Goal: Task Accomplishment & Management: Use online tool/utility

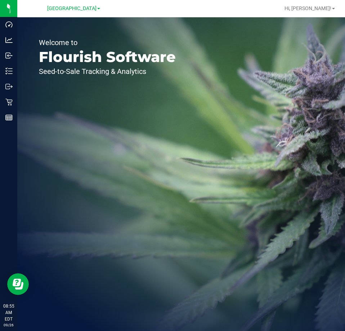
click at [173, 42] on p "Welcome to" at bounding box center [107, 42] width 137 height 7
click at [192, 11] on div at bounding box center [204, 8] width 151 height 14
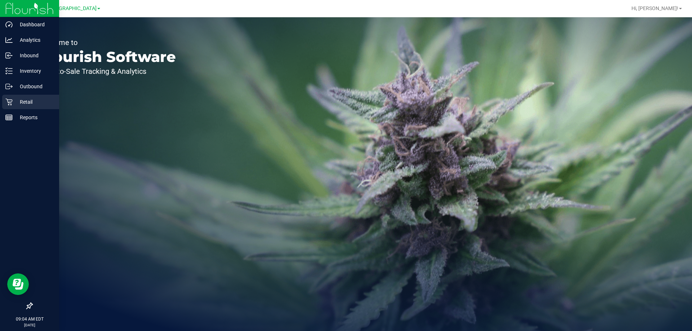
click at [15, 98] on p "Retail" at bounding box center [34, 102] width 43 height 9
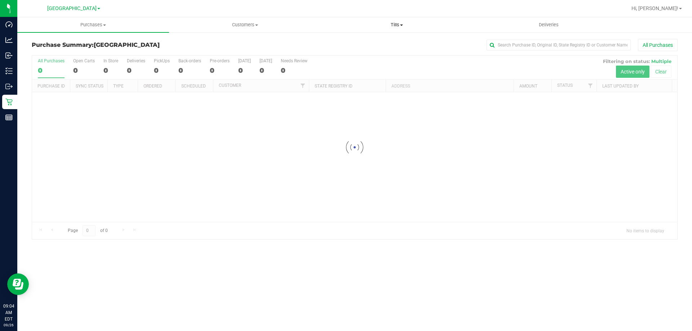
click at [345, 21] on uib-tab-heading "Tills Manage tills Reconcile e-payments" at bounding box center [396, 25] width 151 height 14
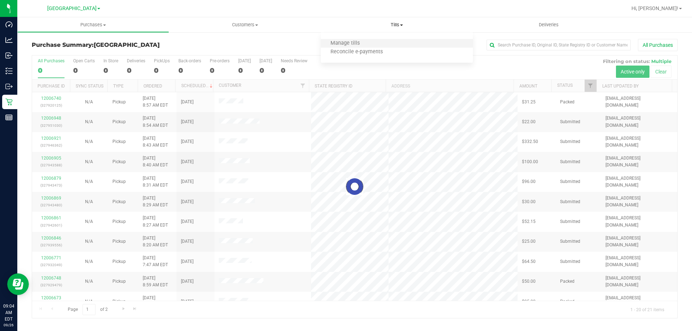
click at [345, 44] on li "Manage tills" at bounding box center [397, 43] width 152 height 9
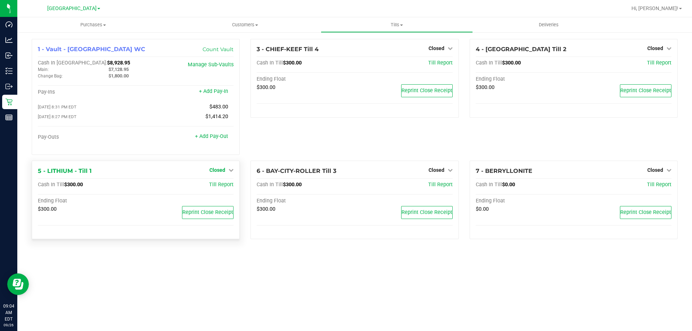
click at [233, 169] on icon at bounding box center [231, 170] width 5 height 5
click at [226, 187] on link "Open Till" at bounding box center [217, 185] width 19 height 6
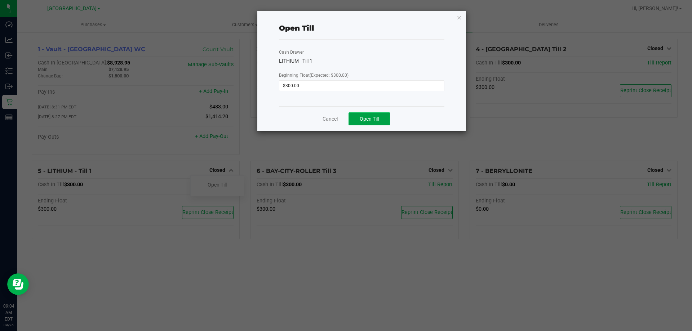
click at [345, 117] on span "Open Till" at bounding box center [369, 119] width 19 height 6
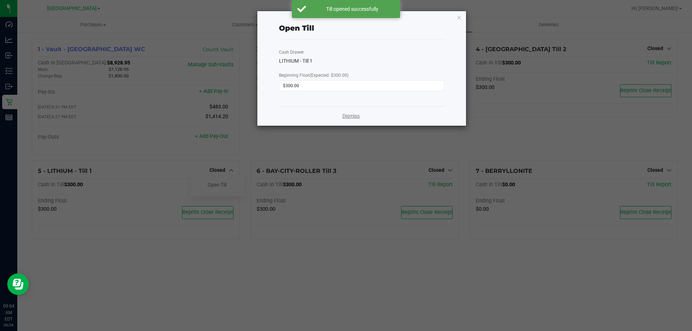
click at [345, 115] on link "Dismiss" at bounding box center [350, 116] width 17 height 8
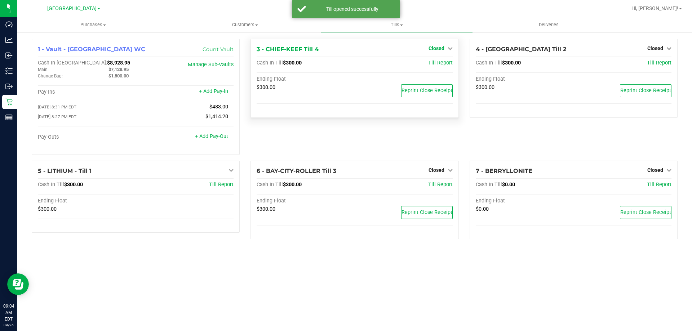
click at [345, 48] on span "Closed" at bounding box center [437, 48] width 16 height 6
click at [345, 68] on div at bounding box center [435, 69] width 53 height 2
click at [345, 65] on link "Open Till" at bounding box center [436, 64] width 19 height 6
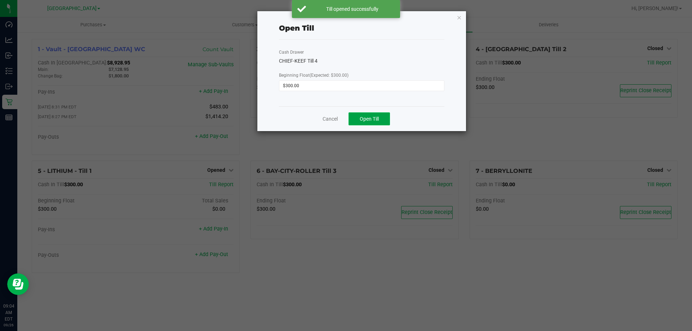
click at [345, 117] on span "Open Till" at bounding box center [369, 119] width 19 height 6
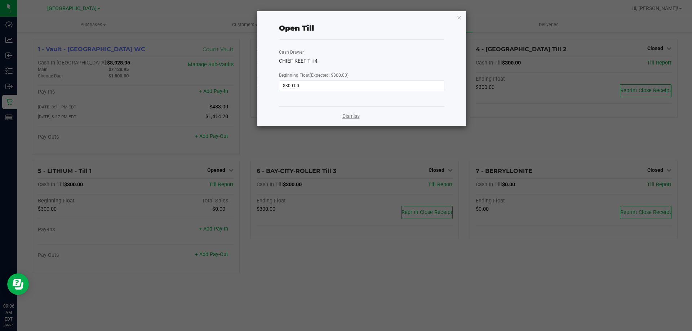
click at [344, 115] on link "Dismiss" at bounding box center [350, 116] width 17 height 8
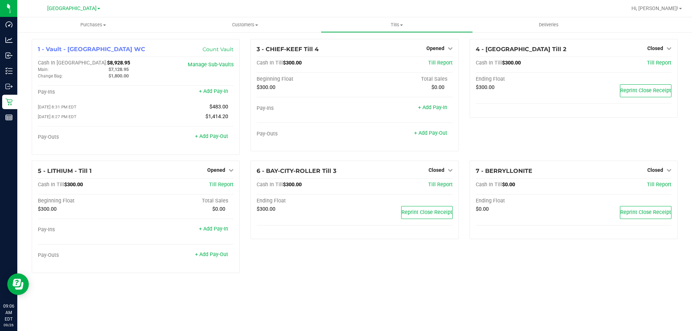
click at [345, 11] on div at bounding box center [378, 8] width 498 height 14
click at [345, 50] on span "Closed" at bounding box center [655, 48] width 16 height 6
click at [345, 62] on link "Open Till" at bounding box center [655, 64] width 19 height 6
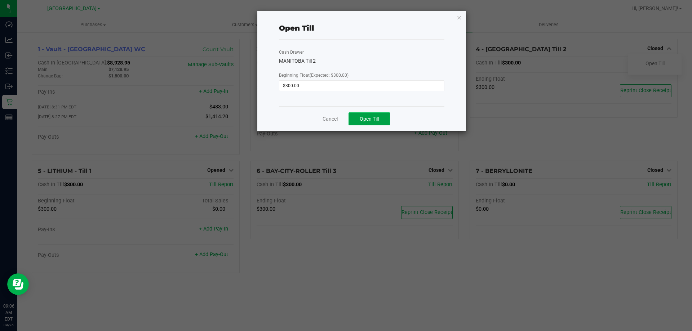
click at [345, 118] on span "Open Till" at bounding box center [369, 119] width 19 height 6
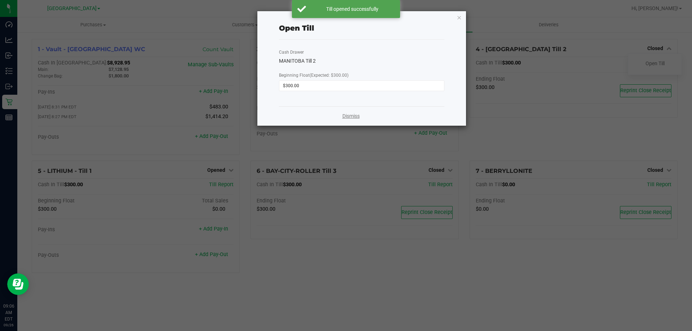
click at [345, 115] on link "Dismiss" at bounding box center [350, 116] width 17 height 8
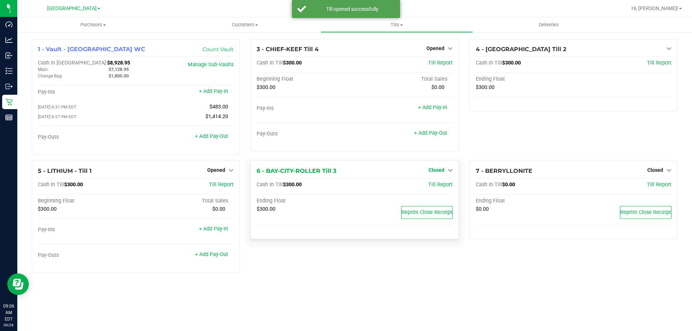
click at [345, 171] on span "Closed" at bounding box center [437, 170] width 16 height 6
click at [345, 188] on link "Open Till" at bounding box center [436, 185] width 19 height 6
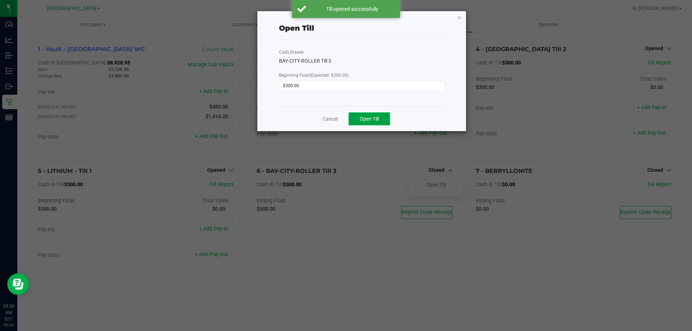
click at [345, 121] on button "Open Till" at bounding box center [369, 118] width 41 height 13
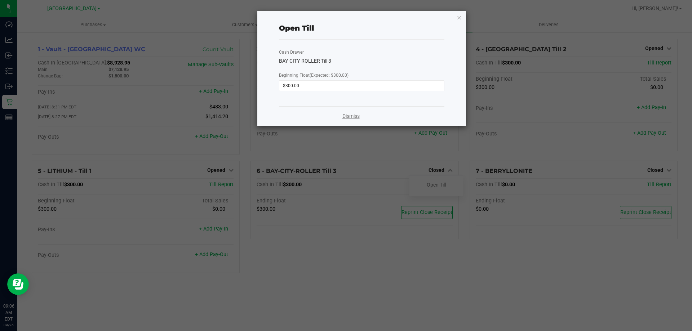
click at [345, 114] on link "Dismiss" at bounding box center [350, 116] width 17 height 8
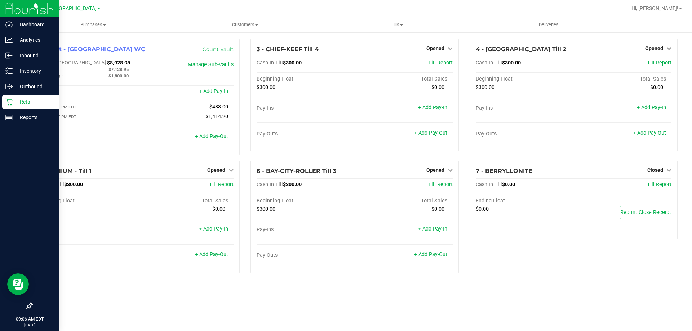
click at [27, 104] on p "Retail" at bounding box center [34, 102] width 43 height 9
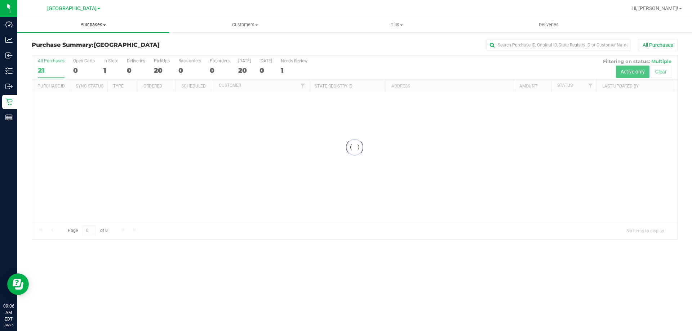
click at [100, 28] on span "Purchases" at bounding box center [93, 25] width 152 height 6
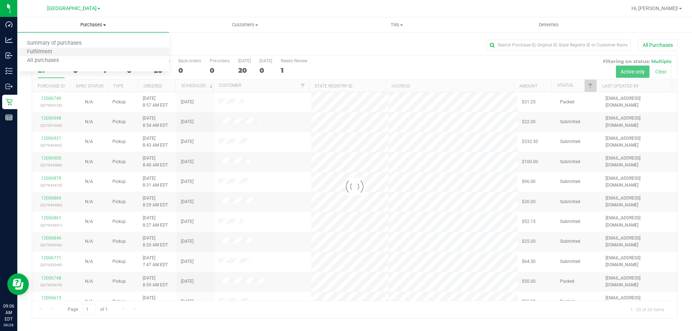
click at [84, 49] on li "Fulfillment" at bounding box center [93, 52] width 152 height 9
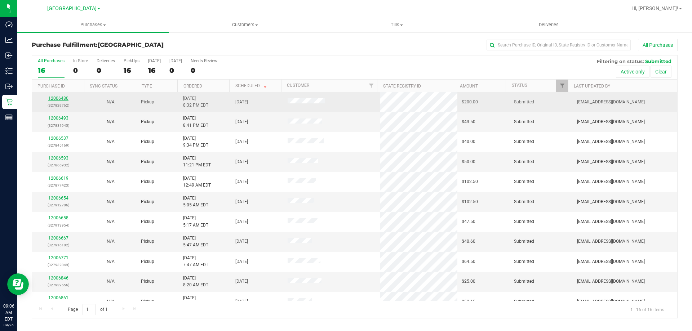
click at [60, 99] on link "12006480" at bounding box center [58, 98] width 20 height 5
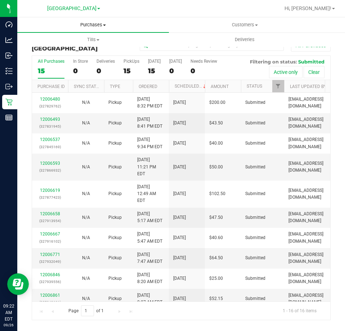
click at [94, 25] on span "Purchases" at bounding box center [93, 25] width 152 height 6
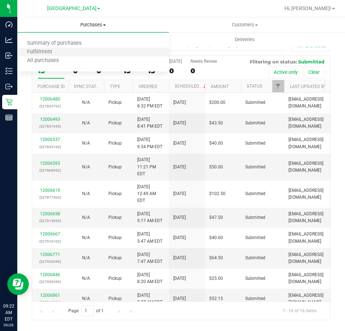
click at [79, 52] on li "Fulfillment" at bounding box center [93, 52] width 152 height 9
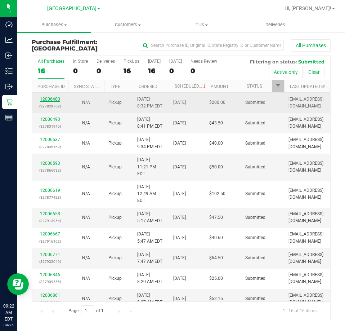
click at [52, 98] on link "12006480" at bounding box center [50, 99] width 20 height 5
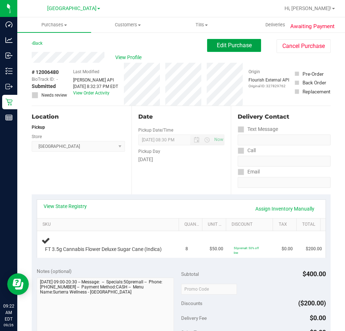
click at [225, 47] on span "Edit Purchase" at bounding box center [234, 45] width 35 height 7
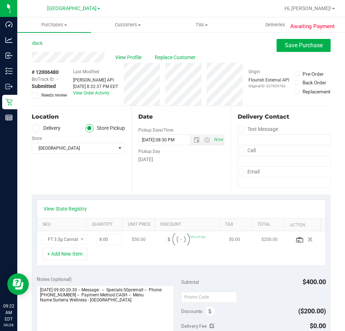
scroll to position [144, 0]
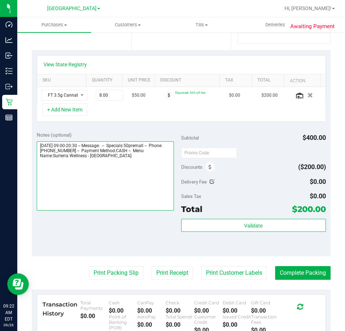
click at [118, 164] on textarea at bounding box center [106, 175] width 138 height 69
type textarea "Friday 09/26/2025 09:00-20:30 -- Message: -- Specials:50premall -- Phone:863738…"
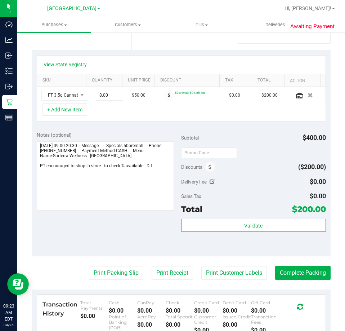
click at [105, 219] on div "Notes (optional) Subtotal $400.00 Discounts ($200.00) Delivery Fee $0.00 Sales …" at bounding box center [181, 192] width 299 height 130
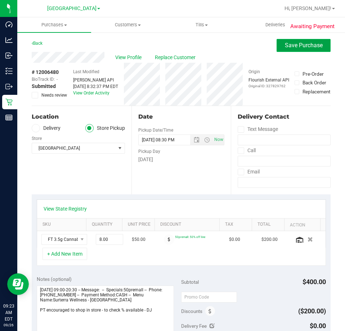
click at [293, 47] on span "Save Purchase" at bounding box center [304, 45] width 38 height 7
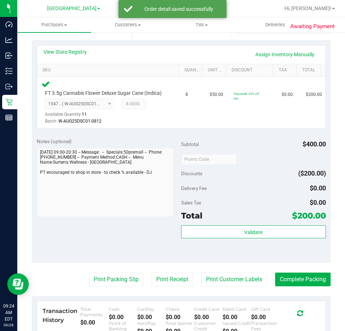
scroll to position [252, 0]
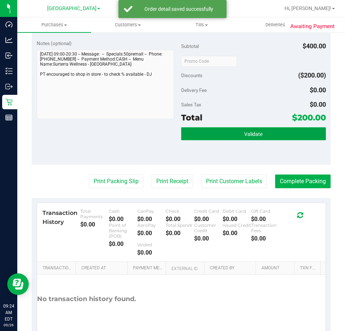
click at [232, 140] on button "Validate" at bounding box center [253, 133] width 145 height 13
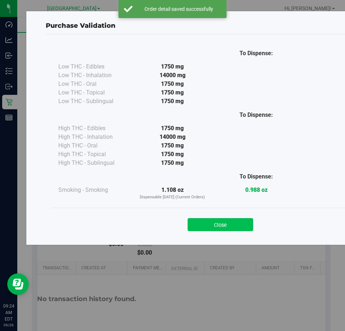
click at [221, 228] on button "Close" at bounding box center [221, 224] width 66 height 13
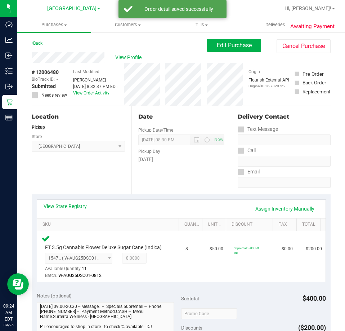
scroll to position [288, 0]
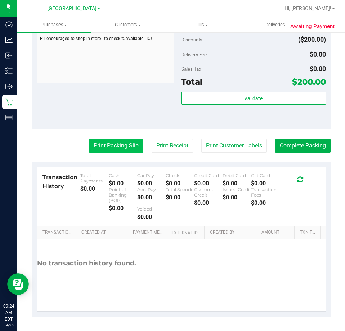
click at [102, 152] on button "Print Packing Slip" at bounding box center [116, 146] width 54 height 14
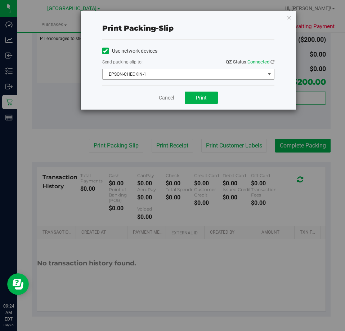
click at [208, 72] on span "EPSON-CHECKIN-1" at bounding box center [184, 74] width 163 height 10
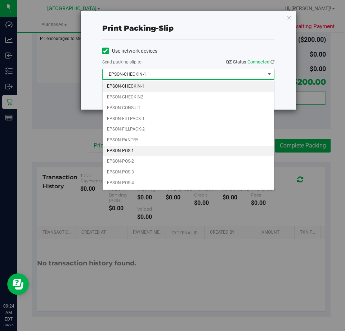
click at [172, 150] on li "EPSON-POS-1" at bounding box center [189, 151] width 172 height 11
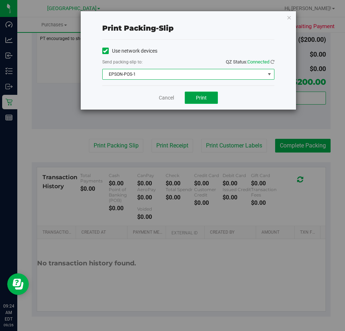
click at [209, 96] on button "Print" at bounding box center [201, 98] width 33 height 12
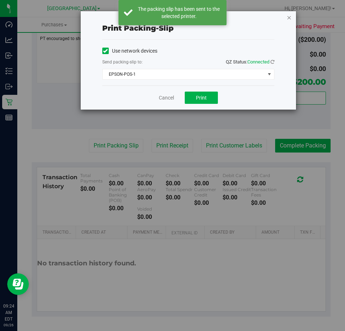
click at [289, 17] on icon "button" at bounding box center [289, 17] width 5 height 9
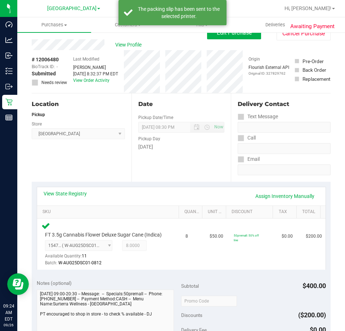
scroll to position [0, 0]
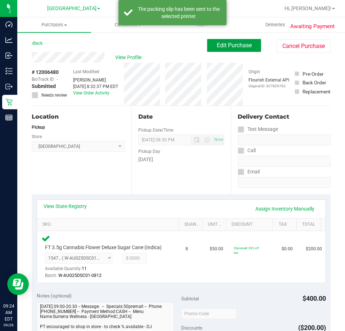
click at [240, 45] on span "Edit Purchase" at bounding box center [234, 45] width 35 height 7
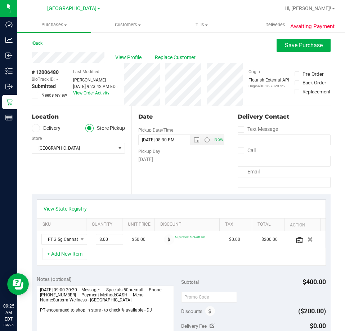
click at [38, 94] on span at bounding box center [35, 95] width 6 height 6
click at [0, 0] on input "Needs review" at bounding box center [0, 0] width 0 height 0
click at [293, 51] on button "Save Purchase" at bounding box center [304, 45] width 54 height 13
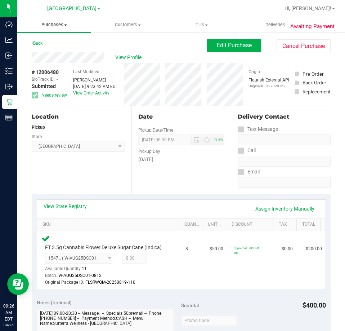
click at [59, 27] on span "Purchases" at bounding box center [54, 25] width 74 height 6
click at [49, 49] on span "Fulfillment" at bounding box center [39, 52] width 45 height 6
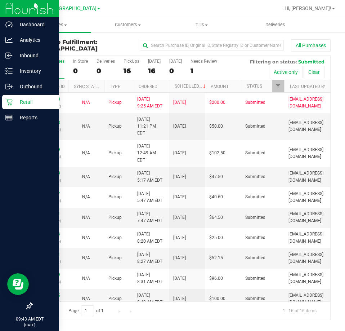
click at [27, 104] on p "Retail" at bounding box center [34, 102] width 43 height 9
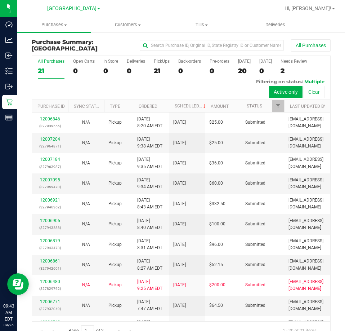
click at [271, 11] on div at bounding box center [204, 8] width 151 height 14
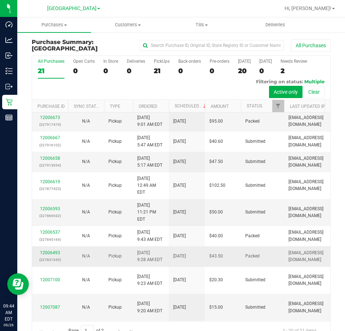
scroll to position [243, 0]
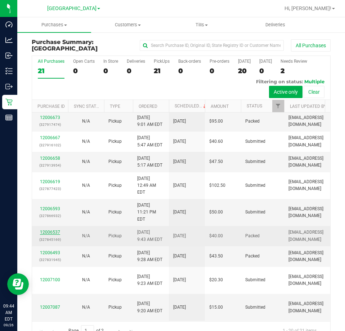
click at [52, 235] on link "12006537" at bounding box center [50, 232] width 20 height 5
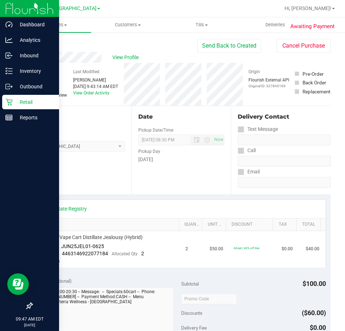
click at [18, 98] on p "Retail" at bounding box center [34, 102] width 43 height 9
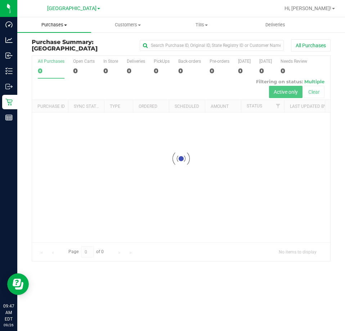
click at [58, 23] on span "Purchases" at bounding box center [54, 25] width 74 height 6
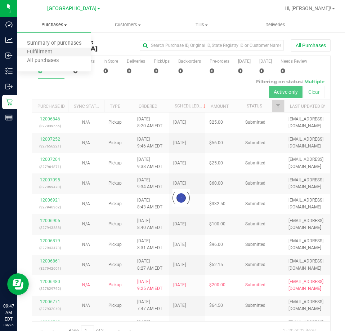
click at [57, 56] on li "Fulfillment" at bounding box center [54, 52] width 74 height 9
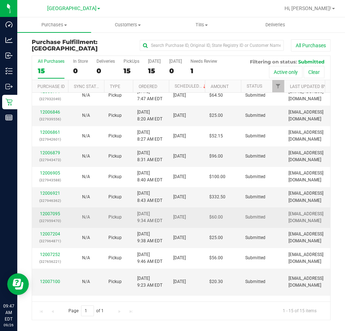
scroll to position [108, 0]
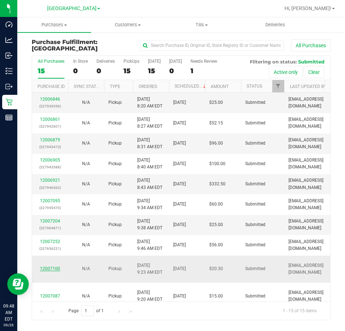
click at [53, 266] on link "12007100" at bounding box center [50, 268] width 20 height 5
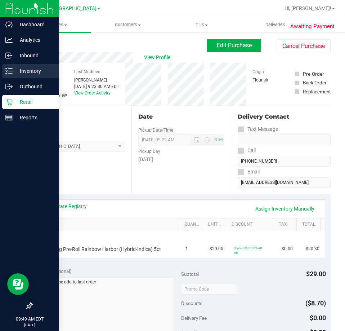
click at [25, 68] on p "Inventory" at bounding box center [34, 71] width 43 height 9
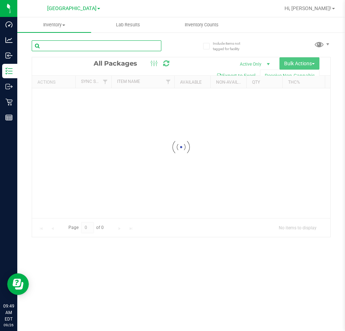
click at [108, 48] on input "text" at bounding box center [97, 45] width 130 height 11
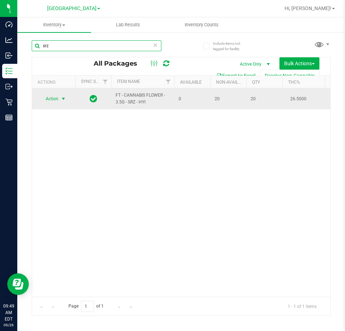
type input "srz"
click at [58, 102] on span "Action" at bounding box center [48, 99] width 19 height 10
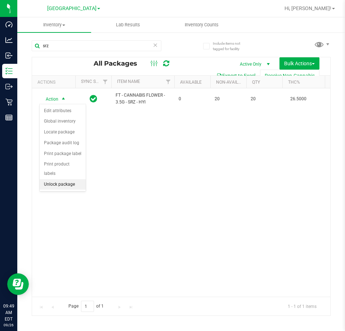
click at [60, 179] on li "Unlock package" at bounding box center [63, 184] width 46 height 11
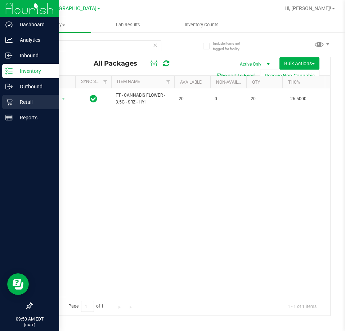
click at [25, 101] on p "Retail" at bounding box center [34, 102] width 43 height 9
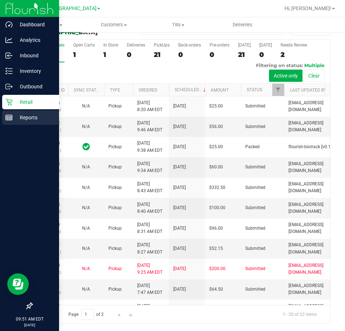
click at [28, 116] on p "Reports" at bounding box center [34, 117] width 43 height 9
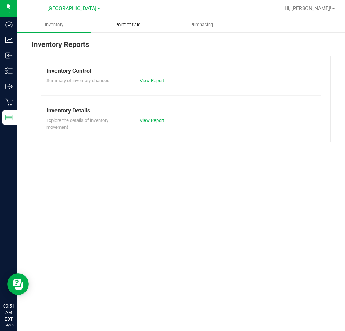
click at [132, 28] on span "Point of Sale" at bounding box center [128, 25] width 45 height 6
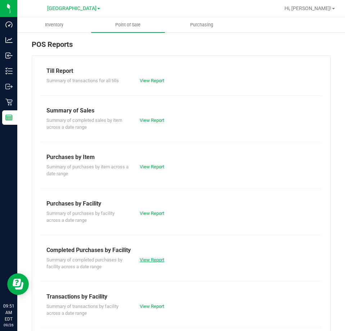
click at [159, 258] on link "View Report" at bounding box center [152, 259] width 25 height 5
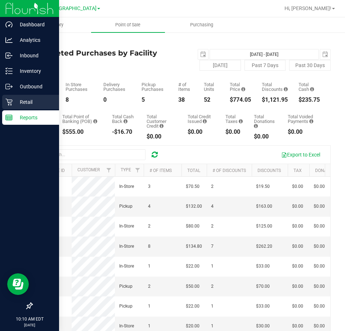
click at [23, 102] on p "Retail" at bounding box center [34, 102] width 43 height 9
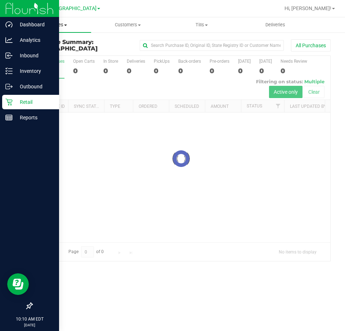
click at [61, 28] on uib-tab-heading "Purchases Summary of purchases Fulfillment All purchases" at bounding box center [54, 24] width 74 height 15
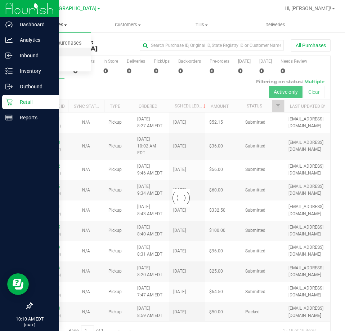
click at [57, 49] on span "Fulfillment" at bounding box center [39, 52] width 45 height 6
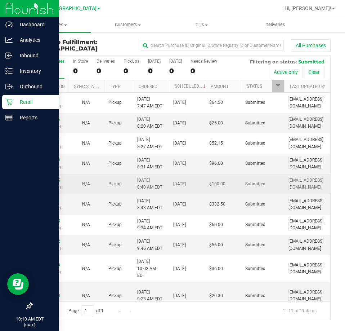
scroll to position [30, 0]
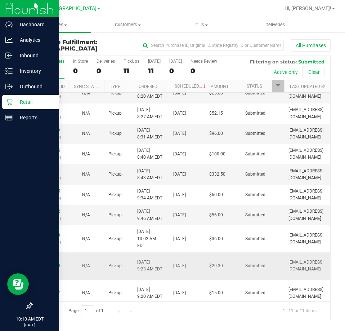
click at [50, 262] on div "12007100" at bounding box center [49, 265] width 27 height 7
click at [52, 263] on link "12007100" at bounding box center [50, 265] width 20 height 5
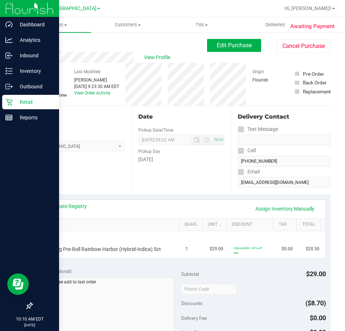
scroll to position [36, 0]
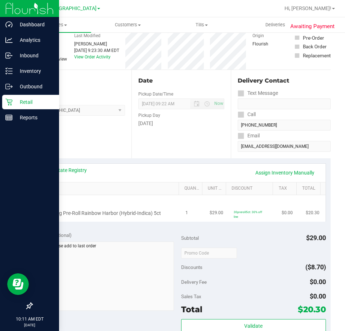
click at [141, 199] on td "FT 0.5g Pre-Roll Rainbow Harbor (Hybrid-Indica) 5ct" at bounding box center [109, 208] width 145 height 27
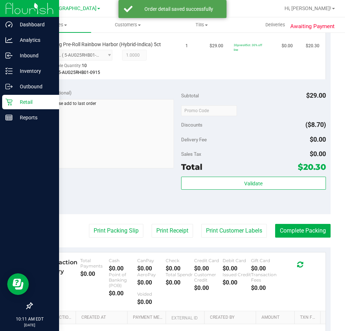
scroll to position [216, 0]
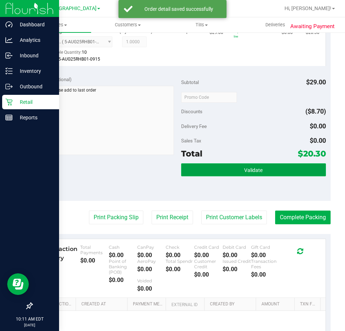
click at [256, 172] on span "Validate" at bounding box center [253, 170] width 18 height 6
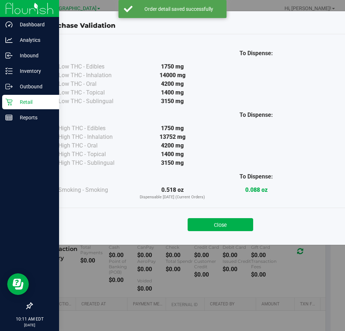
click at [212, 237] on div "To Dispense: Low THC - Edibles 1750 mg" at bounding box center [221, 136] width 350 height 204
click at [220, 221] on button "Close" at bounding box center [221, 224] width 66 height 13
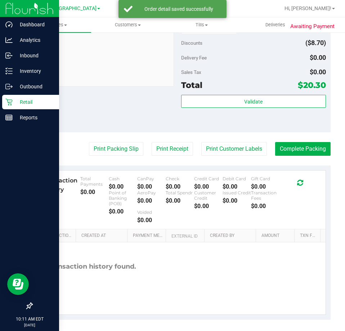
scroll to position [288, 0]
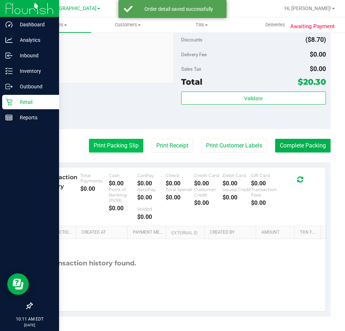
click at [115, 145] on button "Print Packing Slip" at bounding box center [116, 146] width 54 height 14
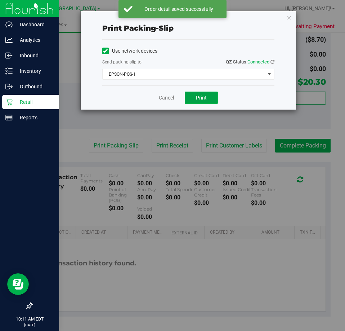
click at [201, 96] on span "Print" at bounding box center [201, 98] width 11 height 6
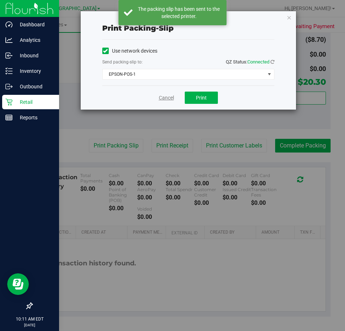
click at [172, 98] on link "Cancel" at bounding box center [166, 98] width 15 height 8
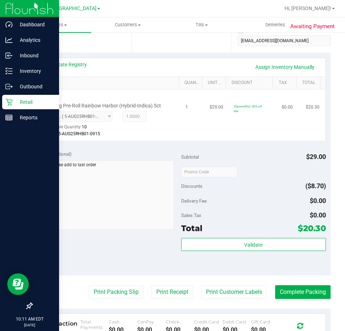
scroll to position [144, 0]
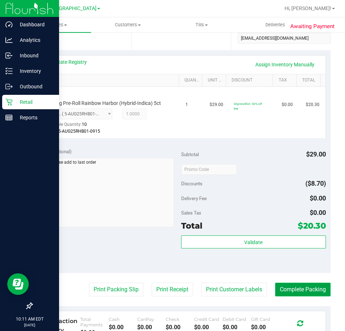
click at [302, 287] on button "Complete Packing" at bounding box center [303, 290] width 56 height 14
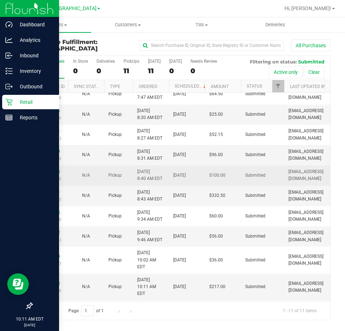
scroll to position [23, 0]
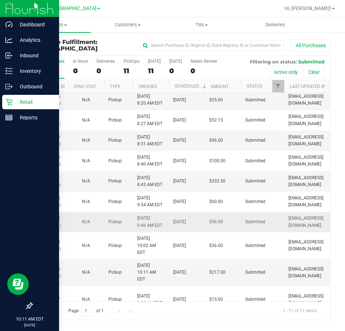
click at [49, 218] on link "12007252" at bounding box center [50, 218] width 20 height 5
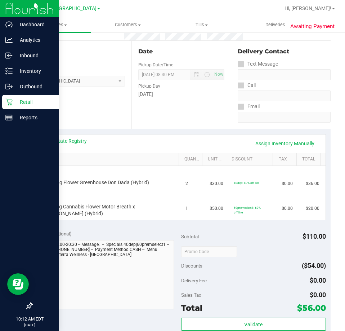
scroll to position [108, 0]
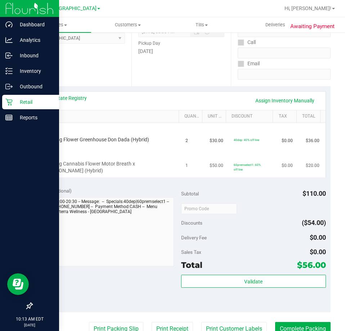
click at [170, 151] on div "FT 3.5g Cannabis Flower Motor Breath x Mike Larry (Hybrid)" at bounding box center [109, 163] width 136 height 24
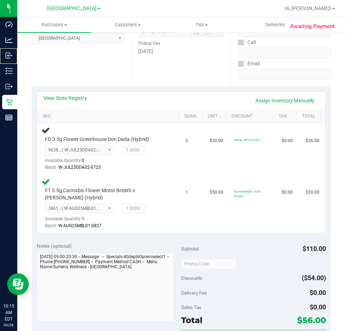
click at [0, 48] on link "Inbound" at bounding box center [8, 55] width 17 height 15
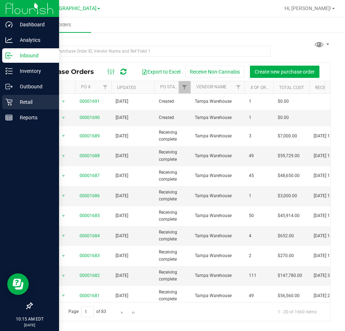
click at [28, 100] on p "Retail" at bounding box center [34, 102] width 43 height 9
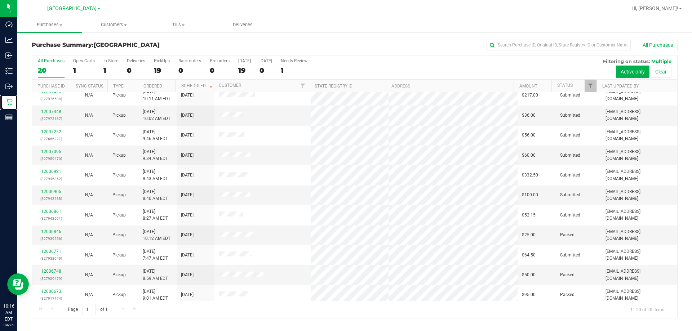
scroll to position [46, 0]
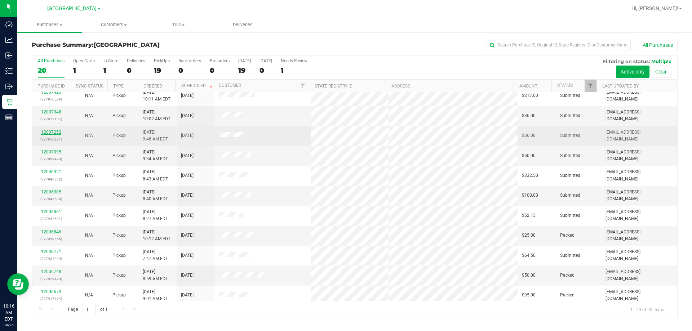
click at [45, 130] on link "12007252" at bounding box center [51, 132] width 20 height 5
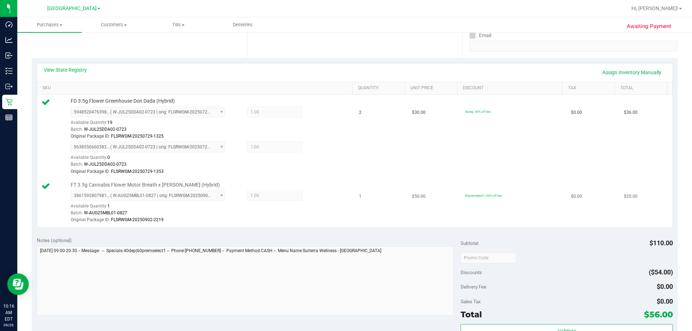
scroll to position [180, 0]
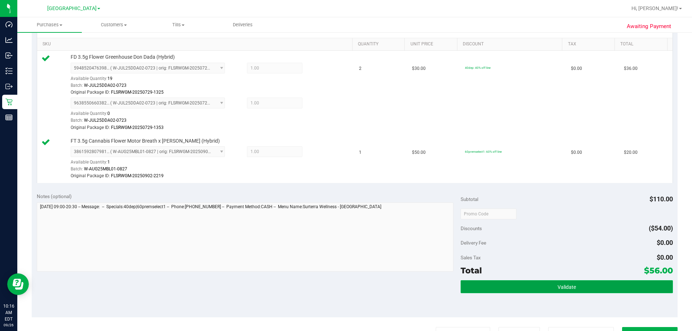
click at [345, 288] on button "Validate" at bounding box center [567, 286] width 212 height 13
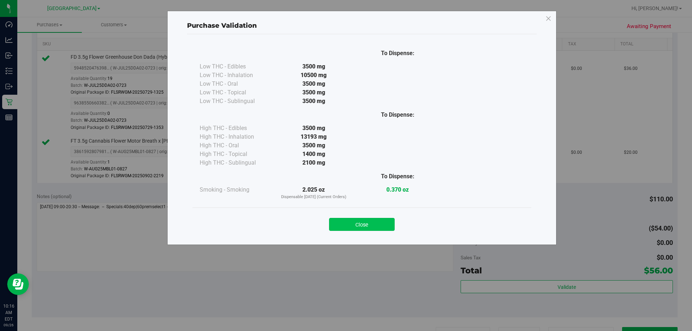
click at [345, 227] on button "Close" at bounding box center [362, 224] width 66 height 13
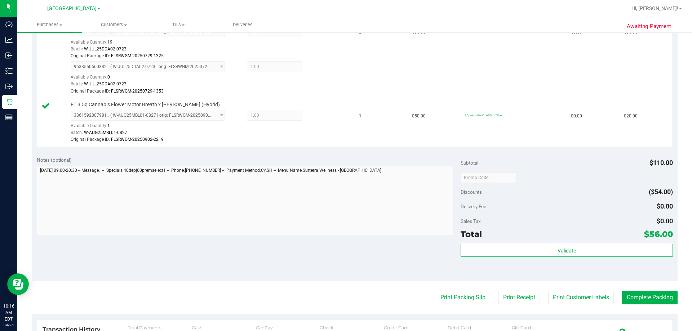
scroll to position [349, 0]
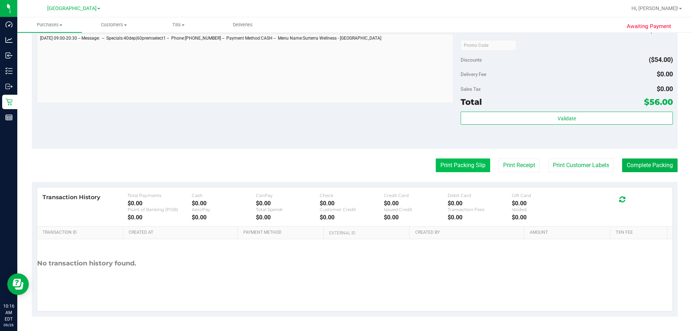
click at [345, 169] on button "Print Packing Slip" at bounding box center [463, 166] width 54 height 14
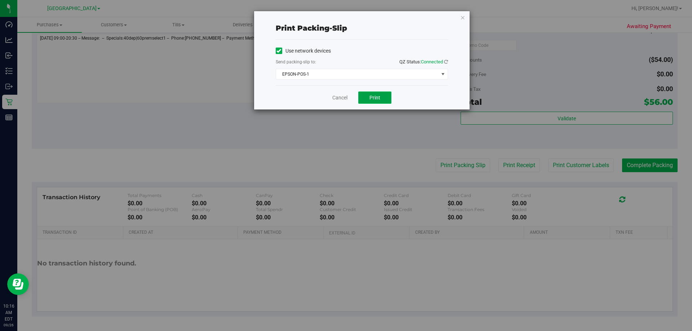
click at [345, 96] on span "Print" at bounding box center [374, 98] width 11 height 6
click at [344, 96] on link "Cancel" at bounding box center [339, 98] width 15 height 8
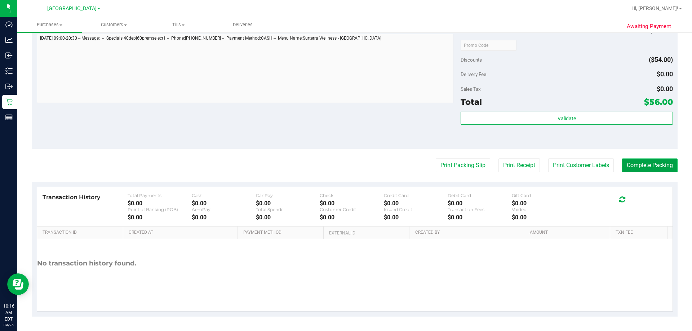
click at [345, 163] on button "Complete Packing" at bounding box center [650, 166] width 56 height 14
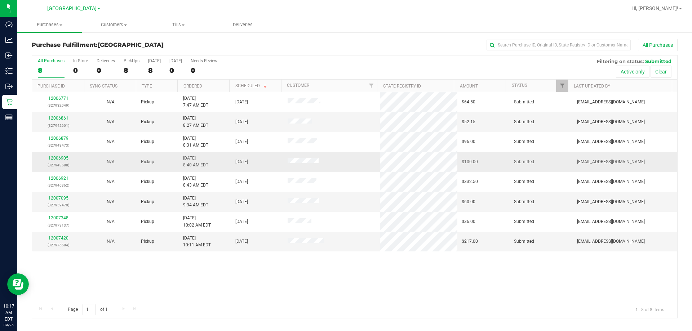
click at [56, 155] on div "12006905 (327943588)" at bounding box center [58, 162] width 44 height 14
click at [59, 158] on link "12006905" at bounding box center [58, 158] width 20 height 5
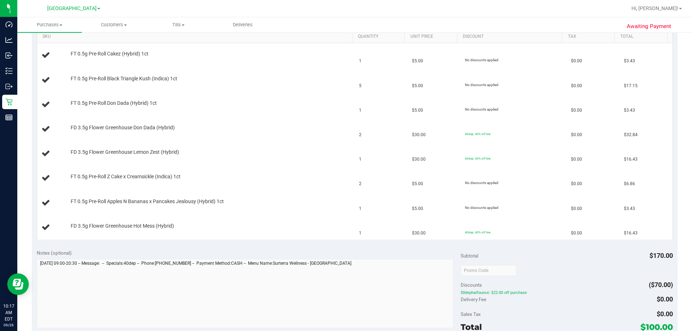
scroll to position [252, 0]
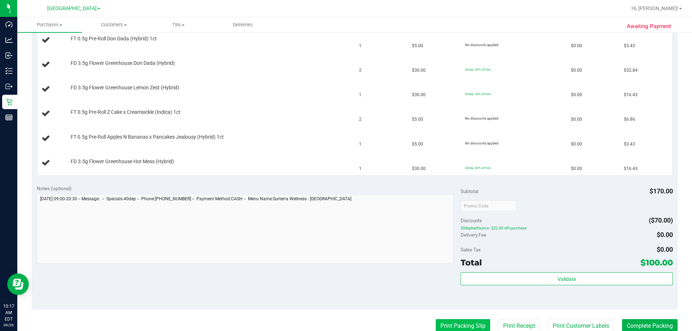
click at [345, 319] on button "Print Packing Slip" at bounding box center [463, 326] width 54 height 14
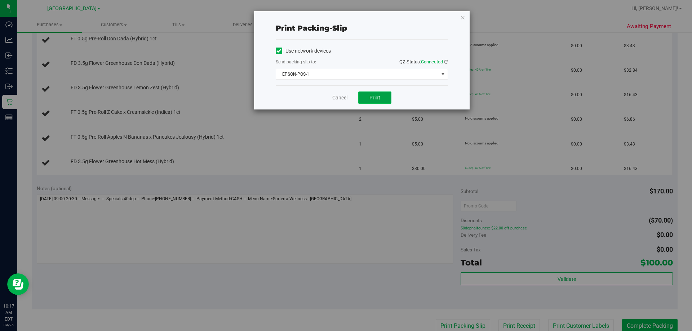
click at [345, 99] on span "Print" at bounding box center [374, 98] width 11 height 6
click at [345, 18] on icon "button" at bounding box center [462, 17] width 5 height 9
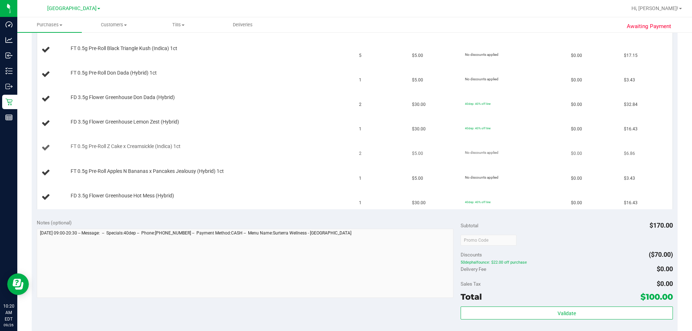
scroll to position [182, 0]
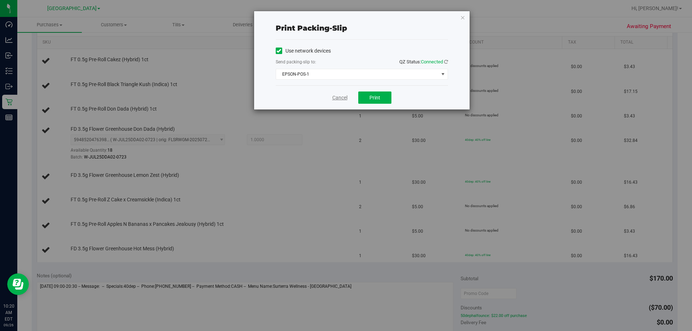
click at [342, 97] on link "Cancel" at bounding box center [339, 98] width 15 height 8
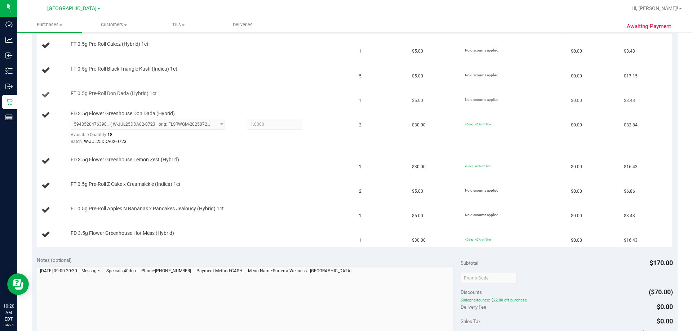
scroll to position [169, 0]
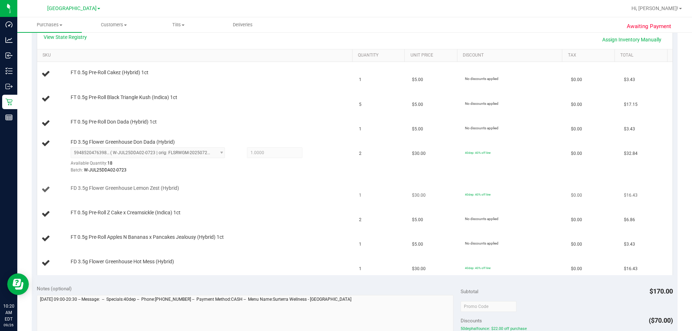
click at [305, 180] on td "FD 3.5g Flower Greenhouse Lemon Zest (Hybrid)" at bounding box center [196, 190] width 318 height 25
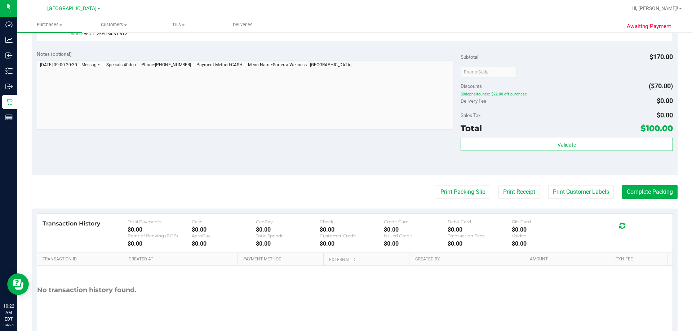
scroll to position [530, 0]
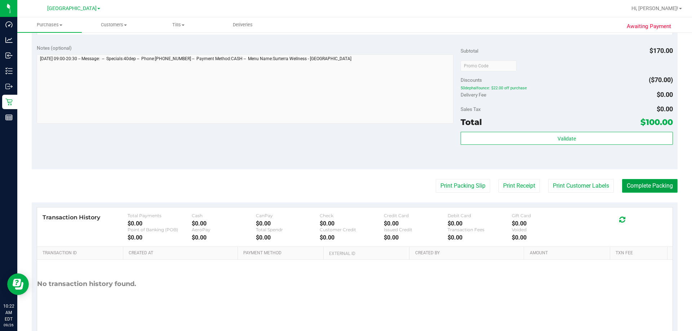
click at [345, 185] on button "Complete Packing" at bounding box center [650, 186] width 56 height 14
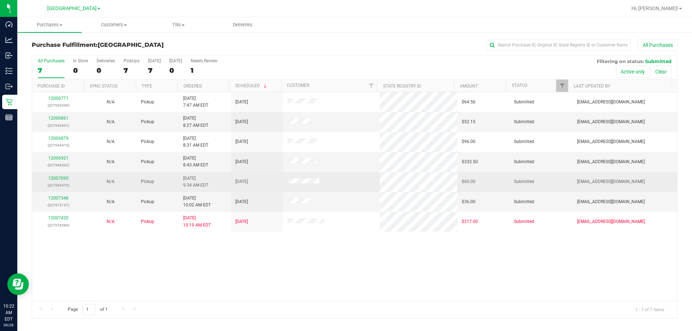
click at [62, 174] on td "12007095 (327959470)" at bounding box center [58, 182] width 52 height 20
click at [63, 175] on div "12007095 (327959470)" at bounding box center [58, 182] width 44 height 14
click at [61, 177] on link "12007095" at bounding box center [58, 178] width 20 height 5
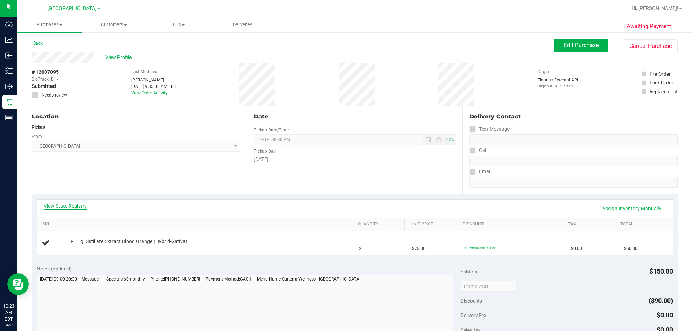
click at [70, 207] on link "View State Registry" at bounding box center [65, 206] width 43 height 7
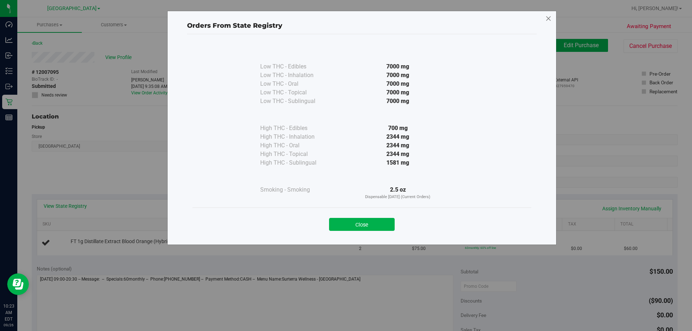
click at [345, 18] on icon at bounding box center [548, 19] width 6 height 12
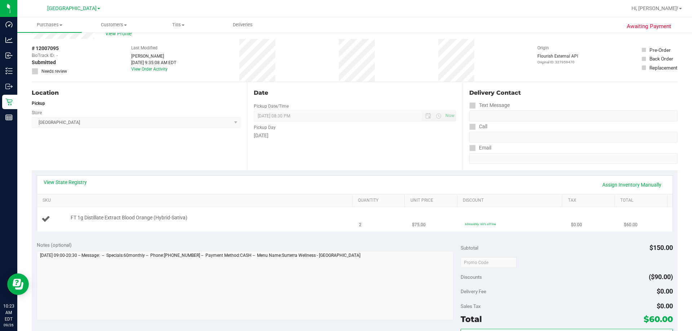
scroll to position [36, 0]
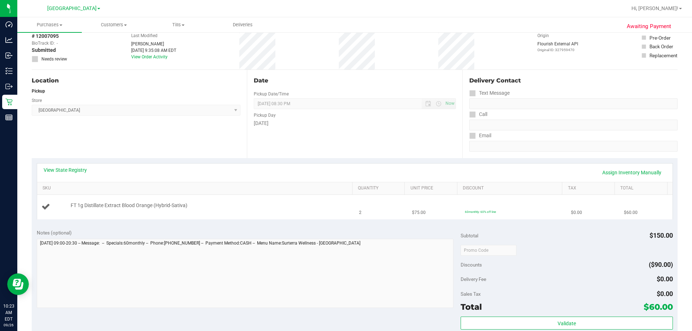
click at [257, 211] on div "FT 1g Distillate Extract Blood Orange (Hybrid-Sativa)" at bounding box center [195, 207] width 309 height 10
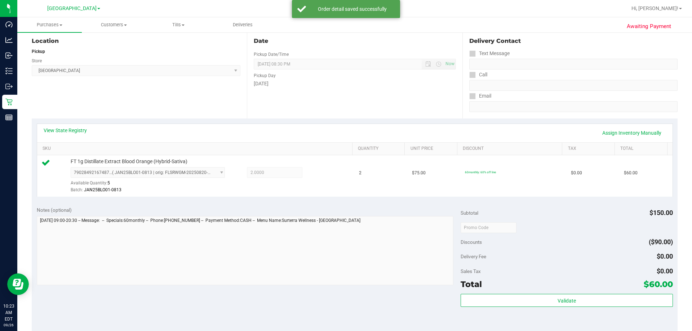
scroll to position [180, 0]
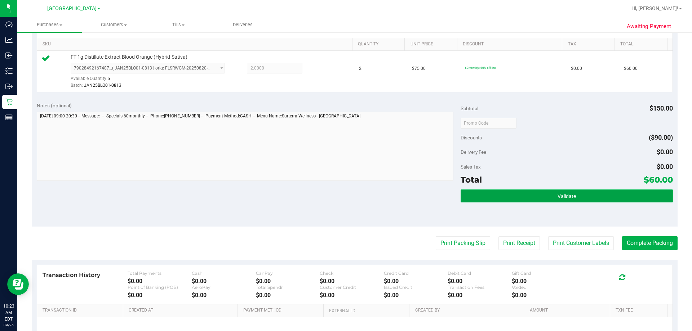
click at [345, 201] on button "Validate" at bounding box center [567, 196] width 212 height 13
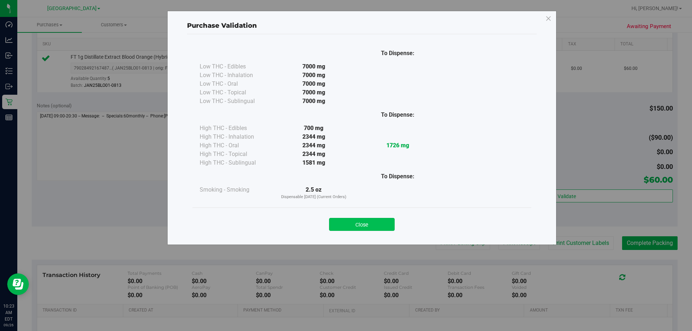
click at [345, 230] on button "Close" at bounding box center [362, 224] width 66 height 13
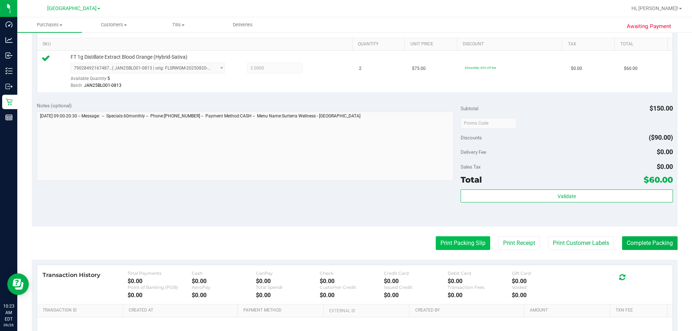
click at [345, 240] on button "Print Packing Slip" at bounding box center [463, 243] width 54 height 14
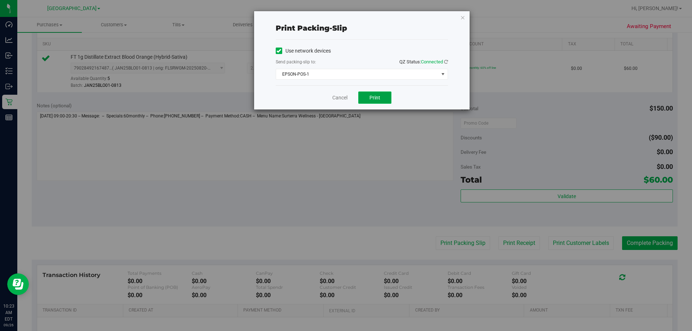
click at [345, 94] on button "Print" at bounding box center [374, 98] width 33 height 12
click at [345, 17] on div "Print packing-slip Use network devices Send packing-slip to: QZ Status: Connect…" at bounding box center [362, 60] width 216 height 98
click at [345, 15] on icon "button" at bounding box center [462, 17] width 5 height 9
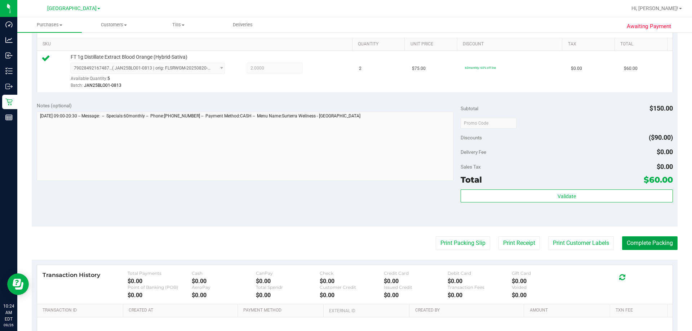
click at [345, 242] on button "Complete Packing" at bounding box center [650, 243] width 56 height 14
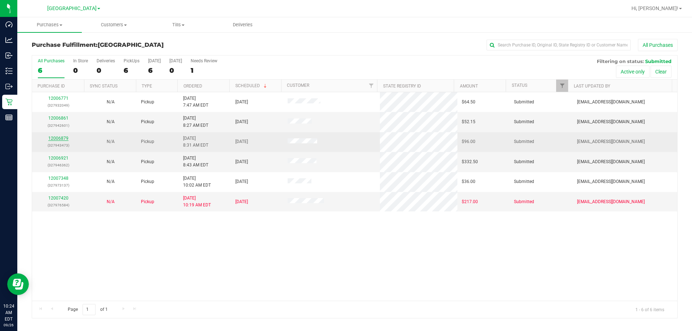
click at [53, 138] on link "12006879" at bounding box center [58, 138] width 20 height 5
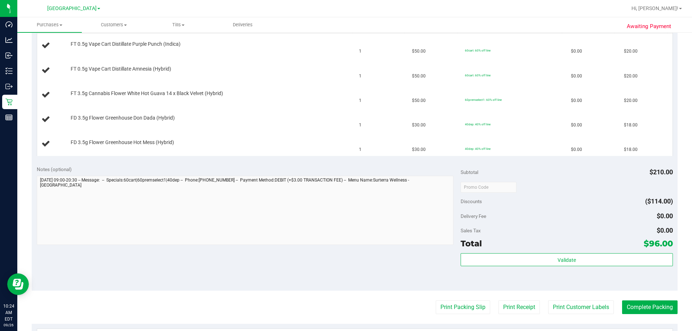
scroll to position [216, 0]
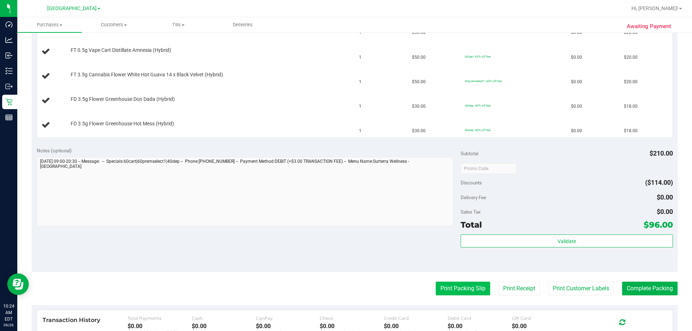
click at [345, 288] on button "Print Packing Slip" at bounding box center [463, 289] width 54 height 14
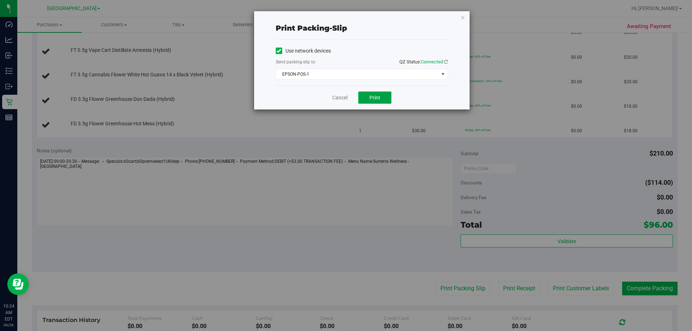
click at [345, 96] on button "Print" at bounding box center [374, 98] width 33 height 12
click at [344, 103] on div "Cancel Print" at bounding box center [362, 97] width 172 height 24
click at [345, 100] on div "Cancel Print" at bounding box center [362, 97] width 172 height 24
click at [331, 96] on div "Cancel Print" at bounding box center [362, 97] width 172 height 24
click at [338, 98] on link "Cancel" at bounding box center [339, 98] width 15 height 8
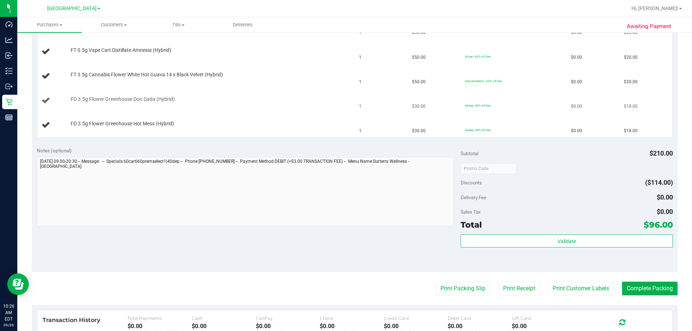
click at [313, 108] on td "FD 3.5g Flower Greenhouse Don Dada (Hybrid)" at bounding box center [196, 101] width 318 height 25
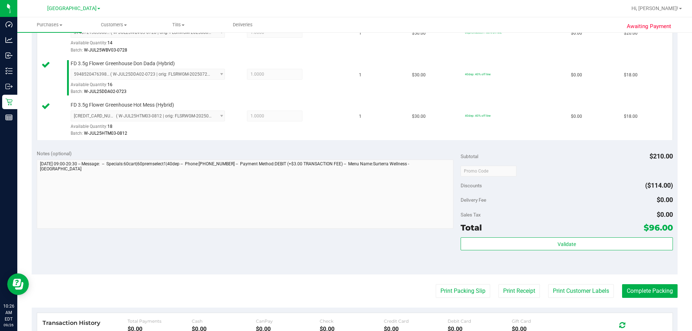
scroll to position [288, 0]
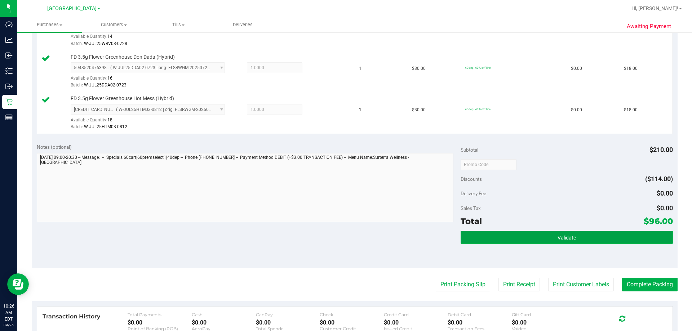
click at [345, 238] on span "Validate" at bounding box center [567, 238] width 18 height 6
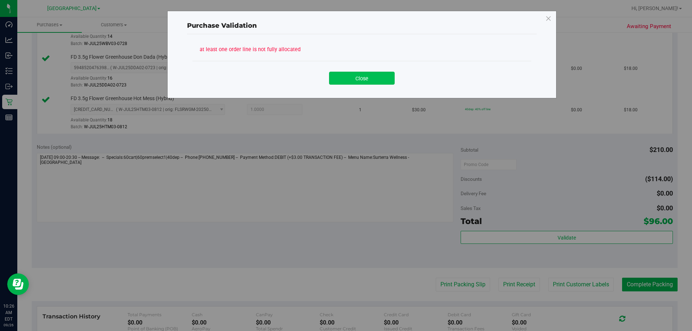
click at [345, 79] on button "Close" at bounding box center [362, 78] width 66 height 13
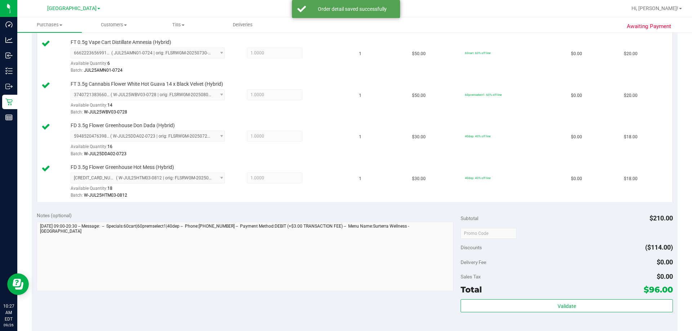
scroll to position [360, 0]
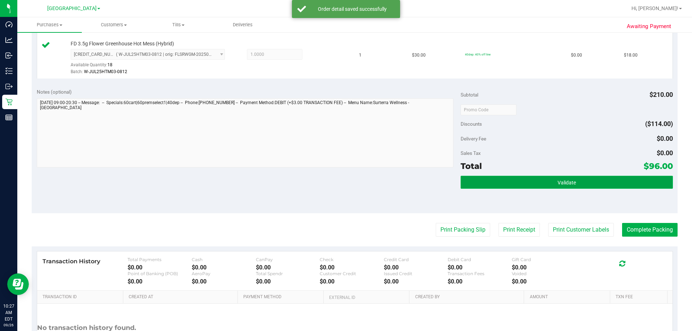
click at [345, 180] on button "Validate" at bounding box center [567, 182] width 212 height 13
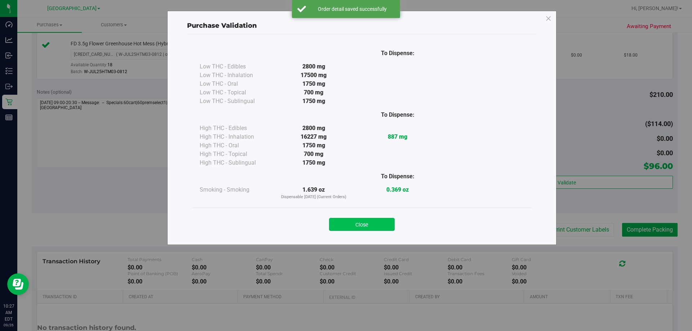
click at [345, 220] on button "Close" at bounding box center [362, 224] width 66 height 13
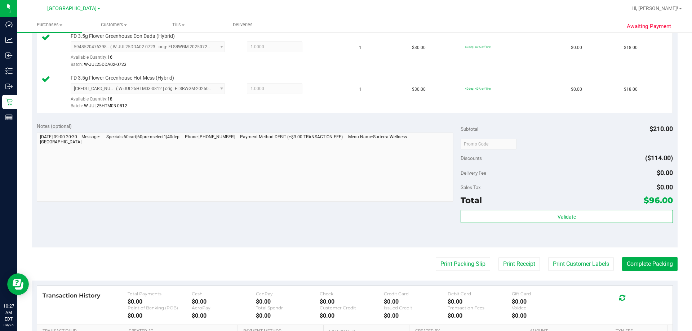
scroll to position [425, 0]
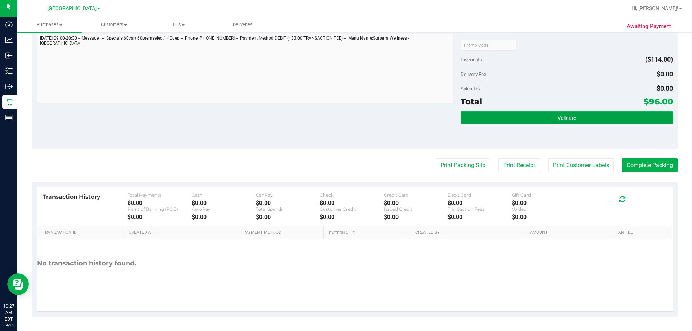
click at [345, 118] on span "Validate" at bounding box center [567, 118] width 18 height 6
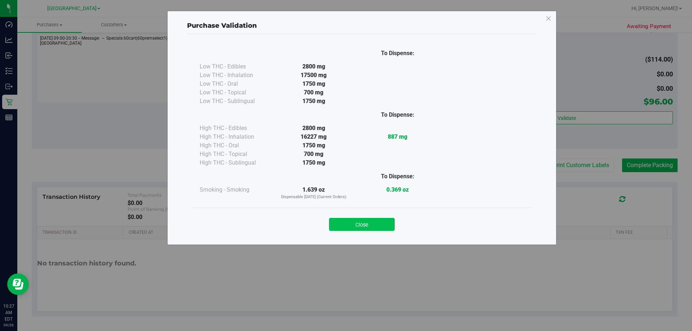
click at [345, 229] on button "Close" at bounding box center [362, 224] width 66 height 13
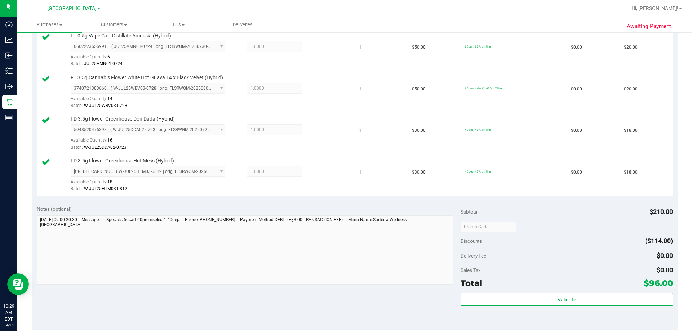
scroll to position [389, 0]
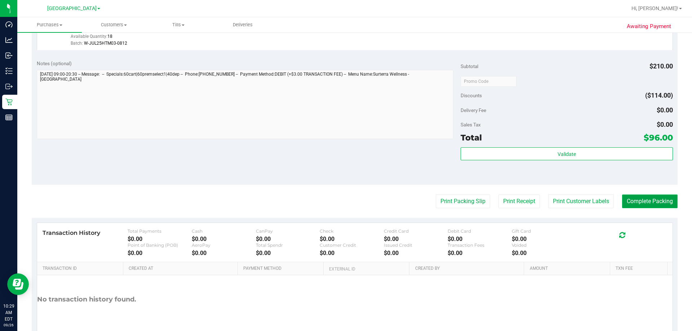
click at [345, 201] on button "Complete Packing" at bounding box center [650, 202] width 56 height 14
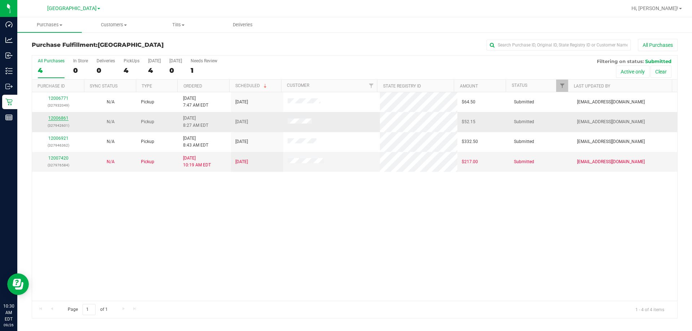
click at [64, 116] on link "12006861" at bounding box center [58, 118] width 20 height 5
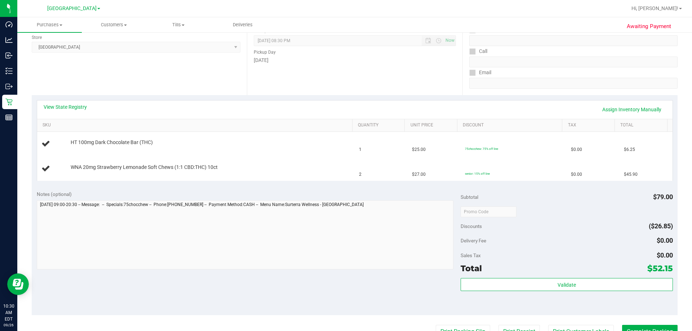
scroll to position [108, 0]
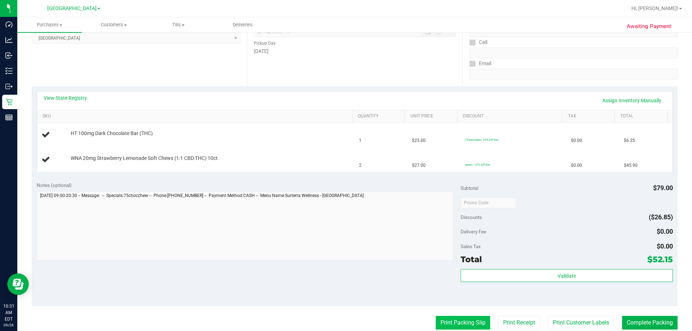
click at [345, 323] on button "Print Packing Slip" at bounding box center [463, 323] width 54 height 14
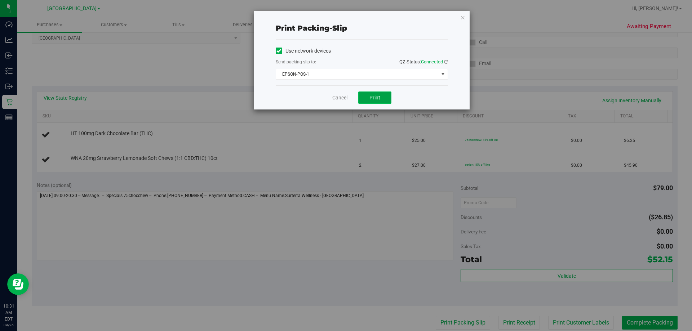
click at [345, 100] on span "Print" at bounding box center [374, 98] width 11 height 6
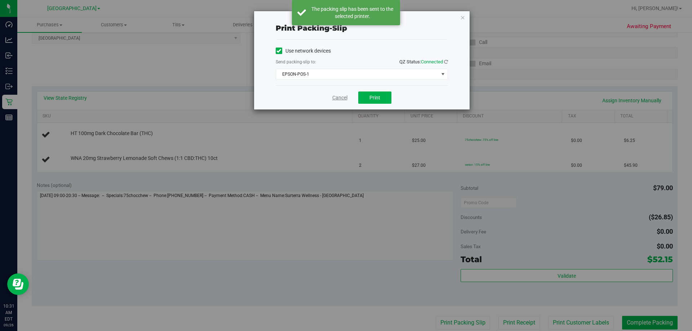
click at [342, 99] on link "Cancel" at bounding box center [339, 98] width 15 height 8
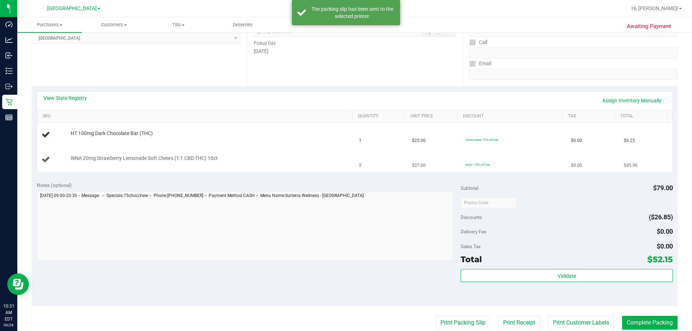
click at [293, 150] on td "WNA 20mg Strawberry Lemonade Soft Chews (1:1 CBD:THC) 10ct" at bounding box center [196, 160] width 318 height 24
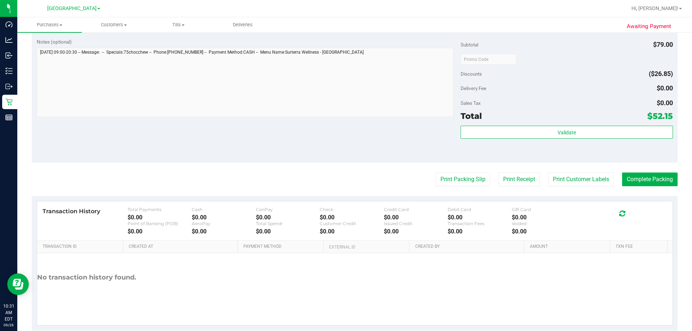
scroll to position [288, 0]
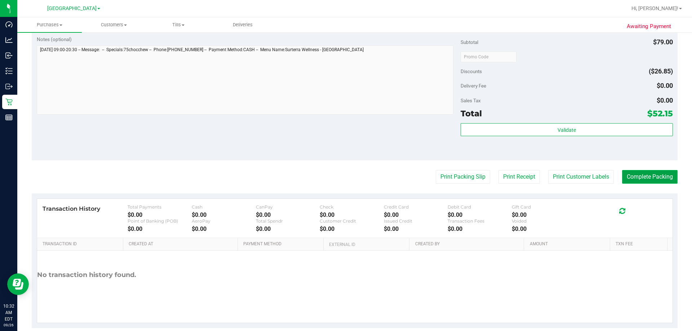
click at [345, 174] on button "Complete Packing" at bounding box center [650, 177] width 56 height 14
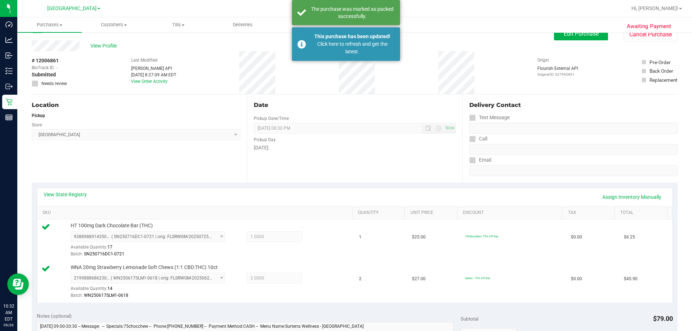
scroll to position [0, 0]
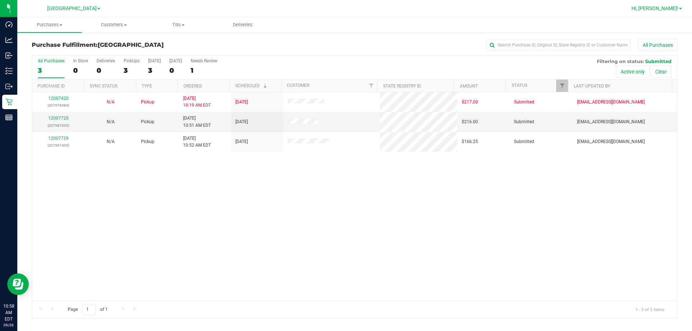
click at [345, 9] on span "Hi, [PERSON_NAME]!" at bounding box center [655, 8] width 47 height 6
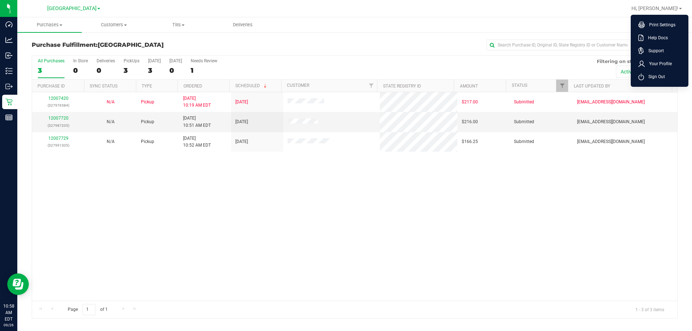
click at [345, 84] on ul "Print Settings Help Docs Support Your Profile Sign Out" at bounding box center [660, 51] width 58 height 72
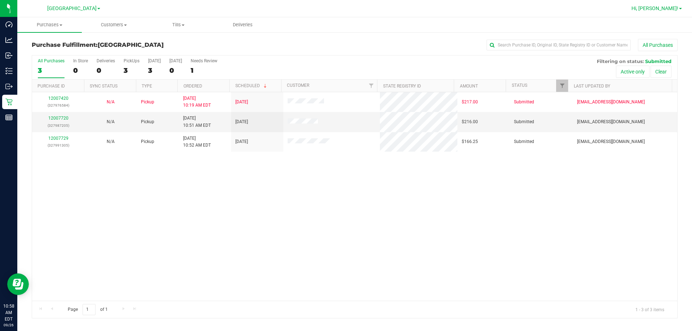
click at [345, 9] on span "Hi, [PERSON_NAME]!" at bounding box center [655, 8] width 47 height 6
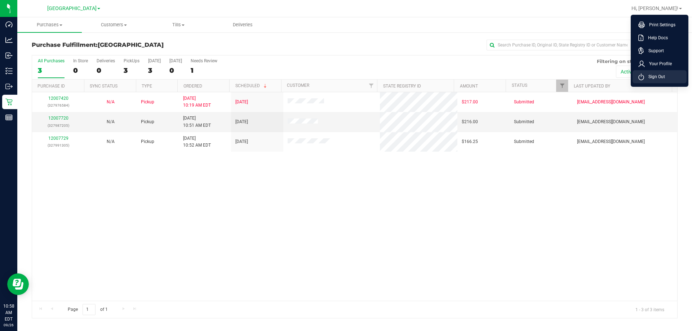
click at [345, 77] on span "Sign Out" at bounding box center [654, 76] width 21 height 7
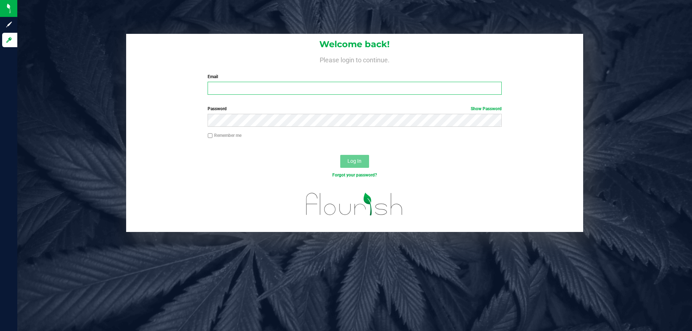
click at [345, 93] on input "Email" at bounding box center [355, 88] width 294 height 13
type input "maanderson@liveparallel.com"
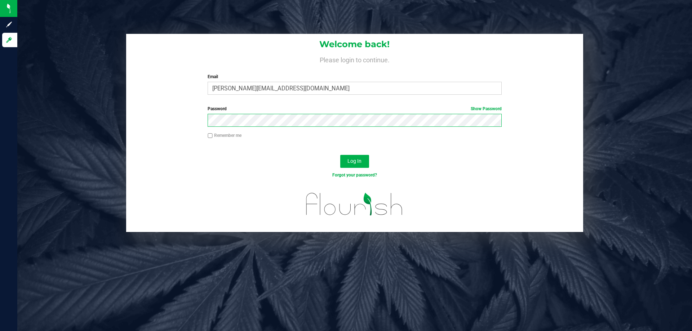
click at [340, 155] on button "Log In" at bounding box center [354, 161] width 29 height 13
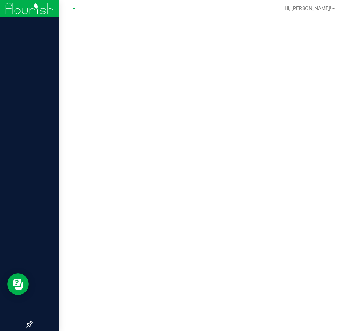
click at [15, 8] on img at bounding box center [29, 8] width 48 height 17
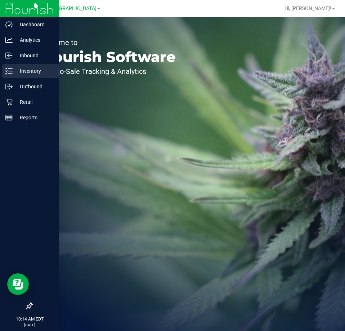
click at [22, 70] on p "Inventory" at bounding box center [34, 71] width 43 height 9
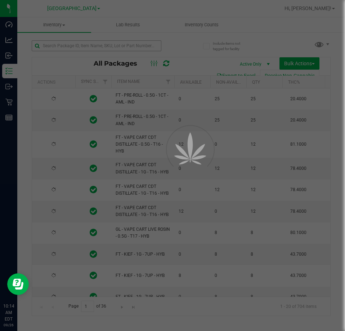
click at [94, 48] on div at bounding box center [172, 165] width 345 height 331
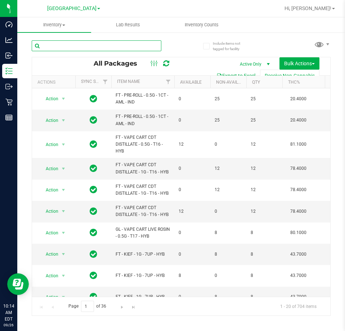
click at [94, 47] on input "text" at bounding box center [97, 45] width 130 height 11
type input "5948520476398395"
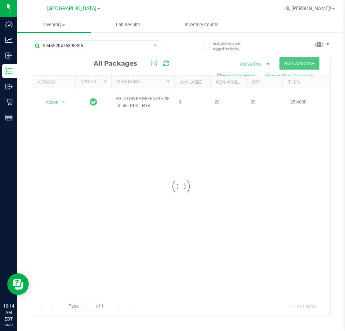
click at [52, 99] on div at bounding box center [181, 186] width 298 height 258
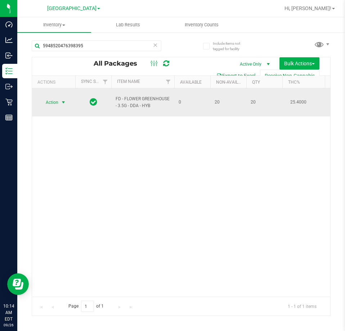
click at [55, 92] on td "Action Action Edit attributes Global inventory Locate package Package audit log…" at bounding box center [53, 102] width 43 height 28
click at [57, 100] on span "Action" at bounding box center [48, 102] width 19 height 10
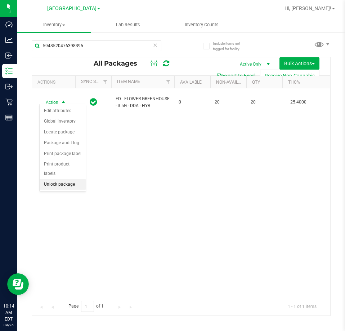
click at [57, 179] on li "Unlock package" at bounding box center [63, 184] width 46 height 11
